Goal: Navigation & Orientation: Find specific page/section

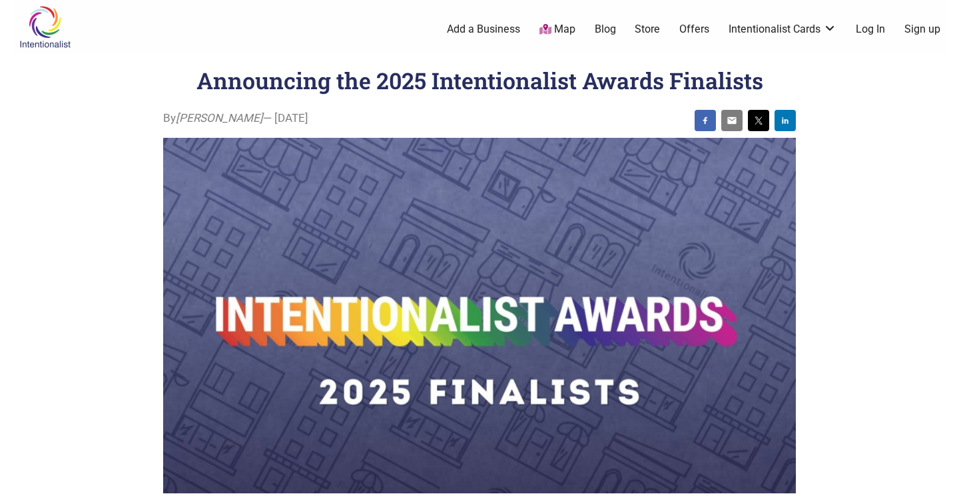
click at [551, 27] on icon at bounding box center [546, 29] width 12 height 11
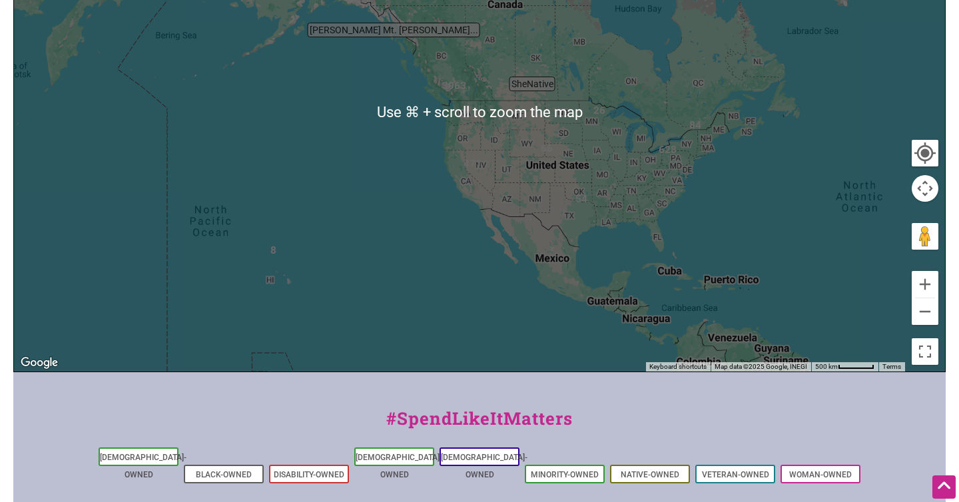
scroll to position [514, 0]
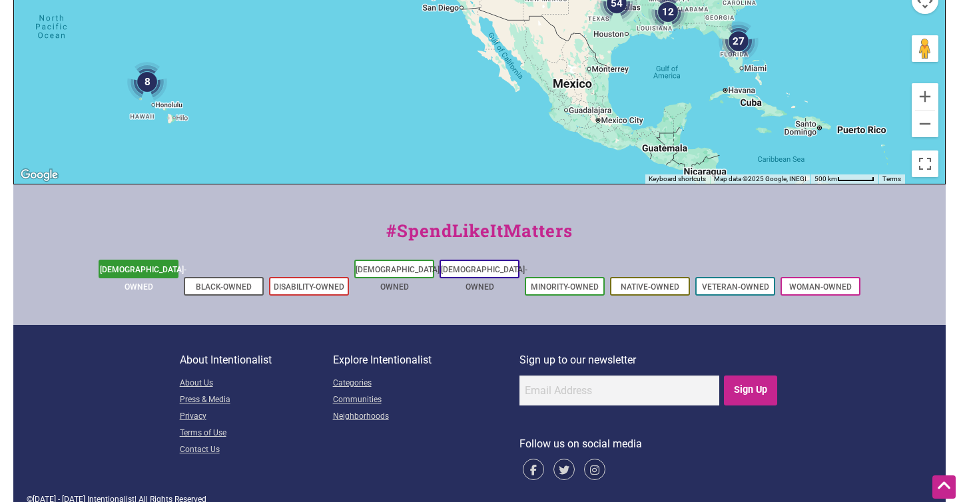
click at [165, 267] on link "[DEMOGRAPHIC_DATA]-Owned" at bounding box center [143, 278] width 87 height 27
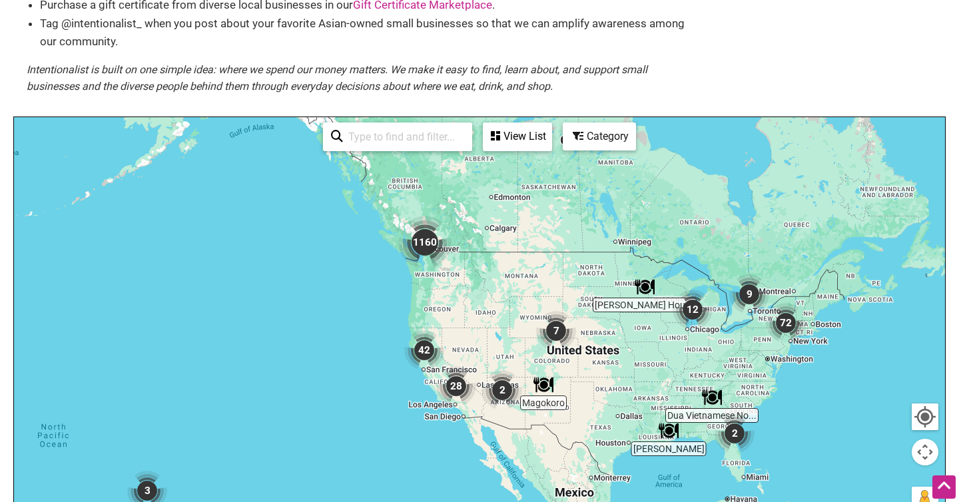
scroll to position [207, 0]
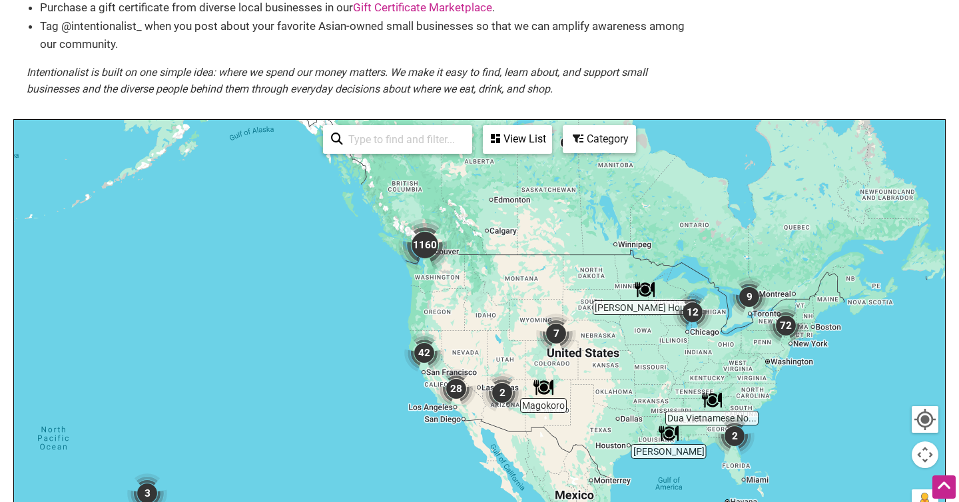
click at [422, 240] on img "1160" at bounding box center [424, 244] width 53 height 53
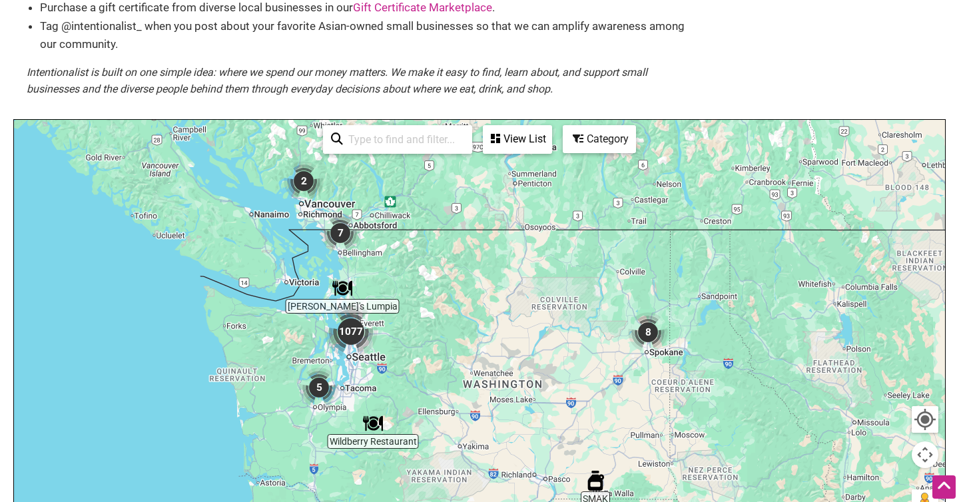
click at [348, 336] on img "1077" at bounding box center [350, 331] width 53 height 53
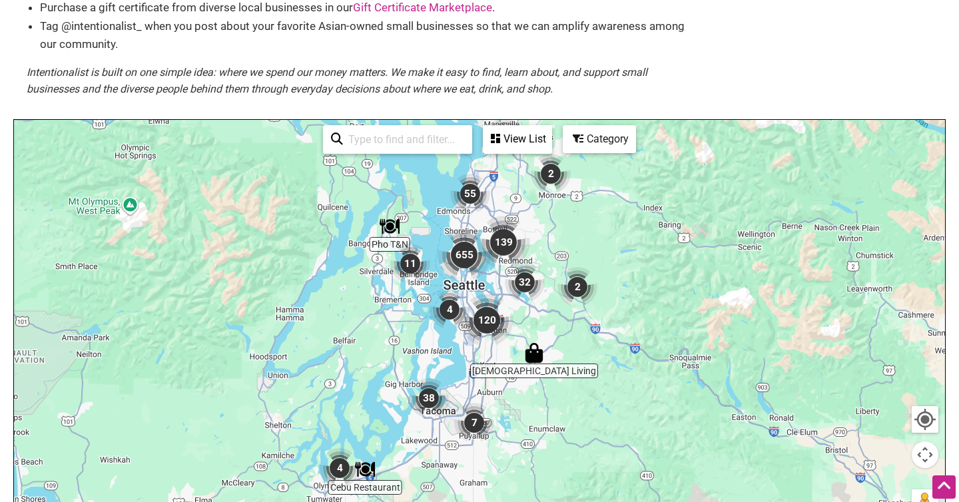
drag, startPoint x: 574, startPoint y: 409, endPoint x: 588, endPoint y: 291, distance: 118.7
click at [588, 291] on div "To navigate, press the arrow keys." at bounding box center [479, 379] width 931 height 518
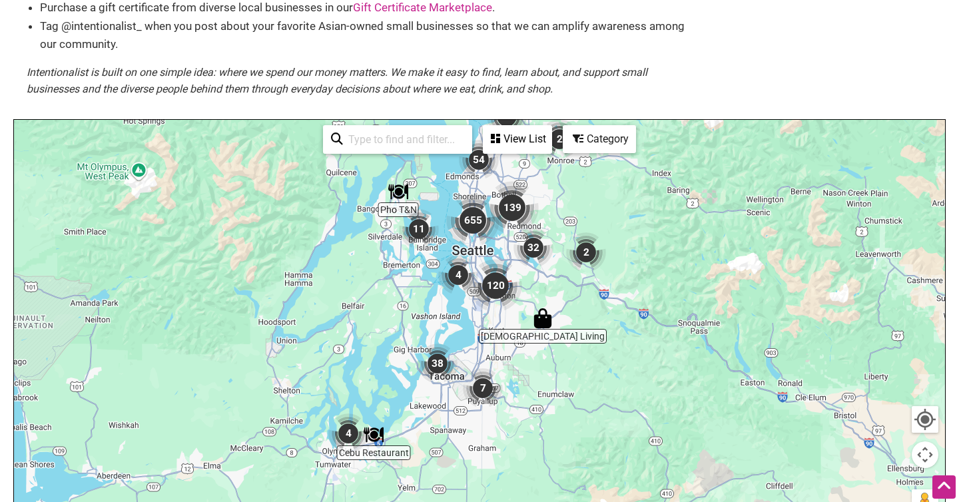
click at [493, 286] on img "120" at bounding box center [495, 285] width 53 height 53
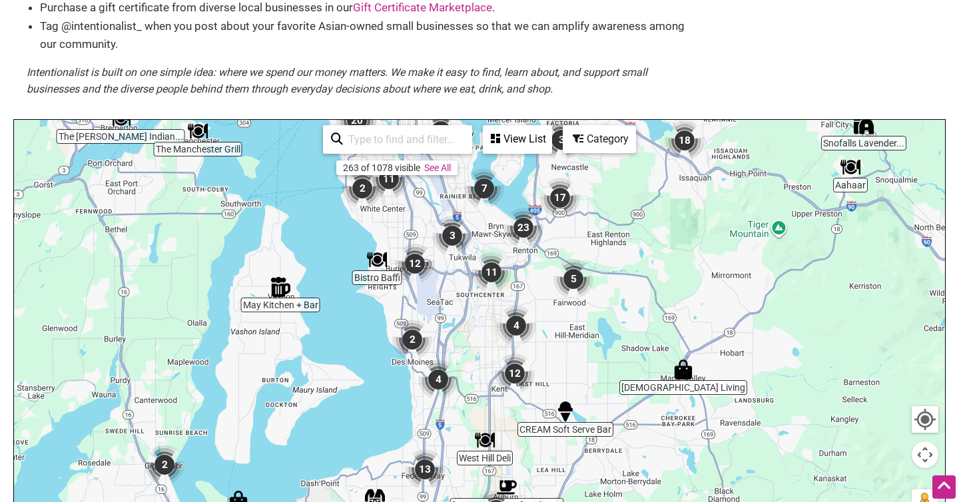
click at [489, 279] on img "11" at bounding box center [492, 272] width 40 height 40
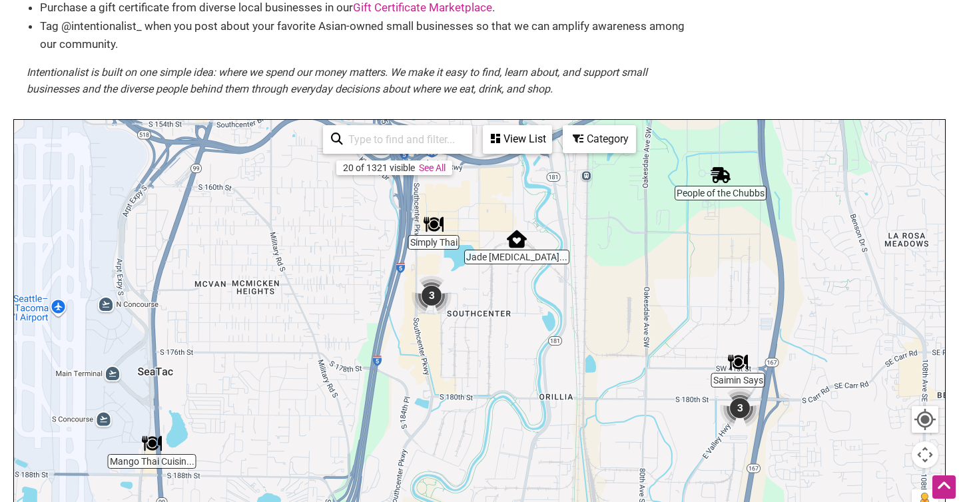
drag, startPoint x: 467, startPoint y: 380, endPoint x: 571, endPoint y: 255, distance: 162.7
click at [571, 255] on div "To navigate, press the arrow keys." at bounding box center [479, 379] width 931 height 518
click at [438, 299] on img "3" at bounding box center [431, 296] width 40 height 40
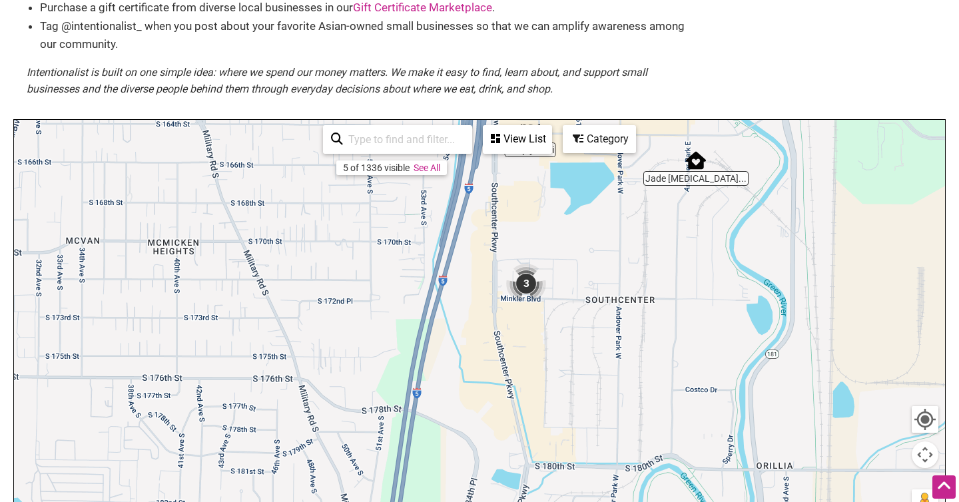
click at [696, 161] on img "Jade Chiropractic and Wellness Center" at bounding box center [696, 161] width 20 height 20
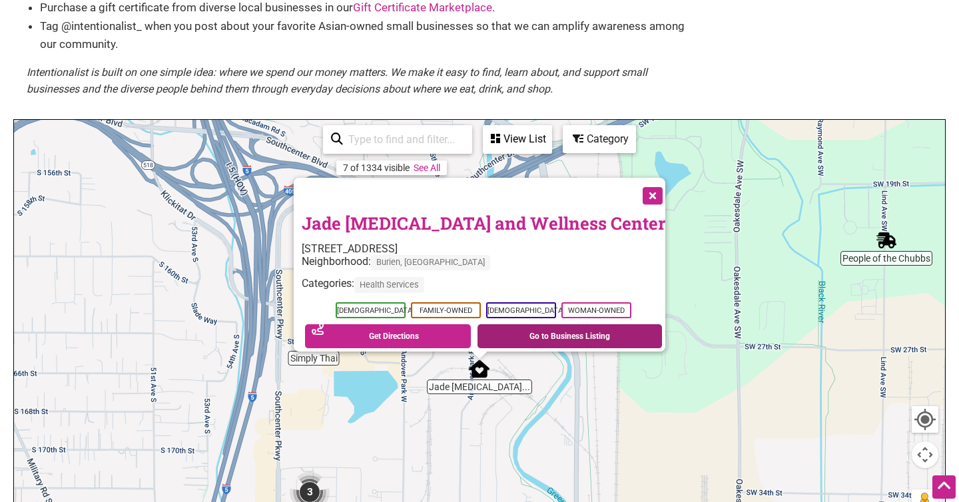
click at [557, 333] on link "Go to Business Listing" at bounding box center [570, 336] width 185 height 24
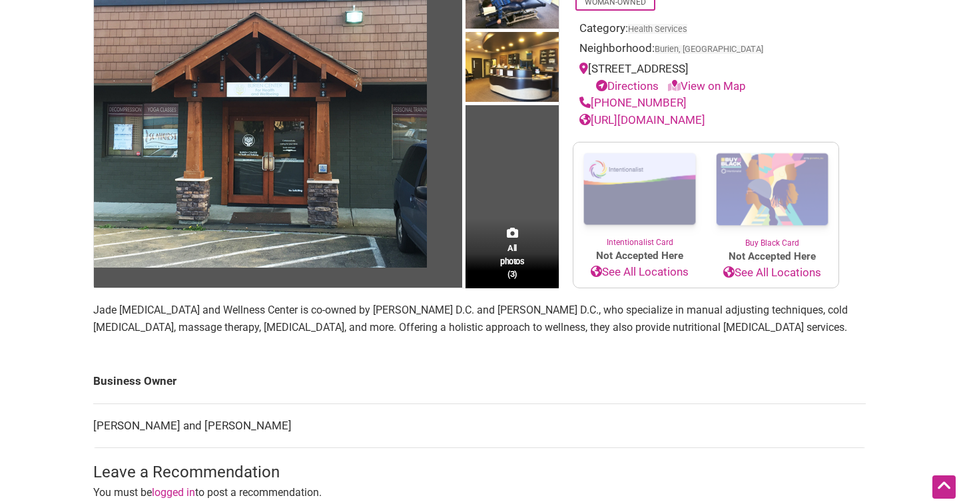
scroll to position [179, 0]
